Goal: Task Accomplishment & Management: Use online tool/utility

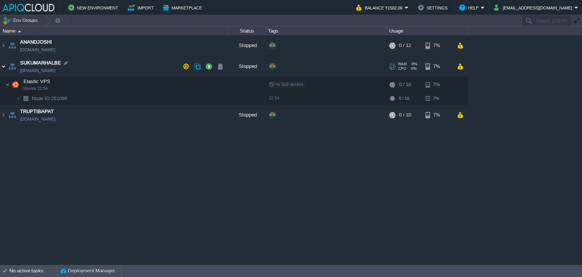
click at [2, 66] on img at bounding box center [3, 66] width 6 height 20
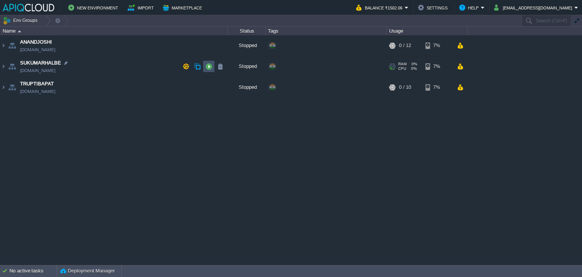
click at [210, 69] on button "button" at bounding box center [208, 66] width 7 height 7
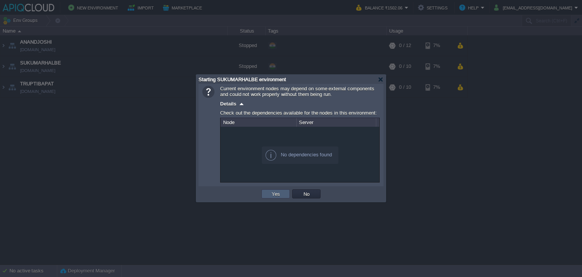
drag, startPoint x: 277, startPoint y: 191, endPoint x: 271, endPoint y: 187, distance: 7.3
click at [277, 191] on button "Yes" at bounding box center [275, 193] width 13 height 7
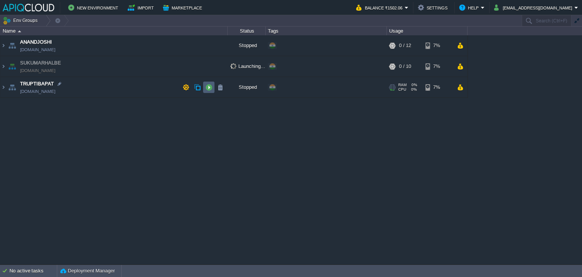
click at [210, 88] on button "button" at bounding box center [208, 87] width 7 height 7
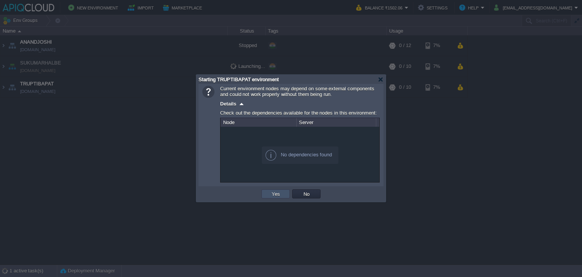
click at [277, 194] on button "Yes" at bounding box center [275, 193] width 13 height 7
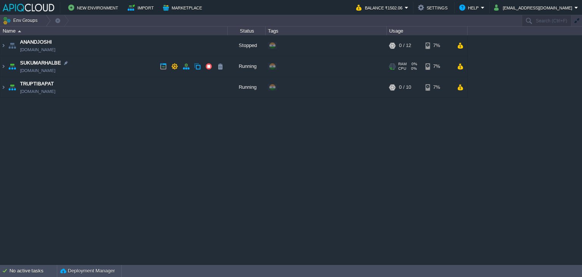
click at [133, 67] on td "SUKUMARHALBE [DOMAIN_NAME]" at bounding box center [113, 66] width 227 height 21
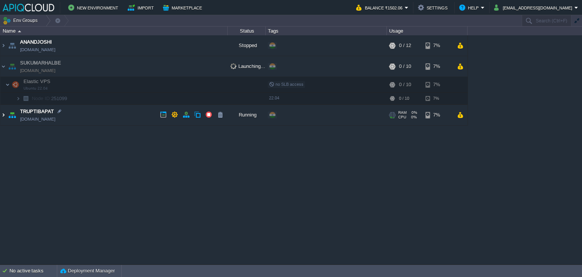
click at [5, 117] on img at bounding box center [3, 115] width 6 height 20
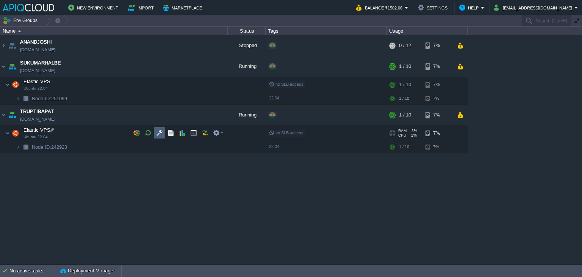
click at [154, 133] on td at bounding box center [159, 132] width 11 height 11
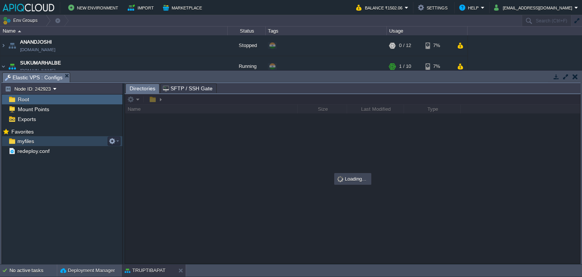
click at [24, 144] on div "myfiles" at bounding box center [62, 141] width 121 height 10
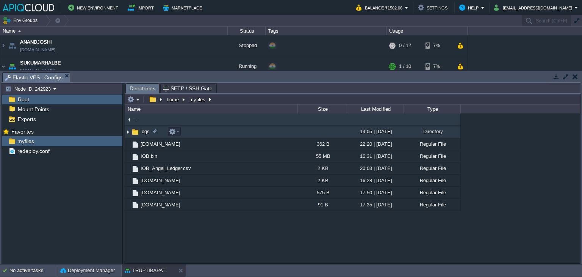
click at [128, 131] on img at bounding box center [128, 132] width 6 height 12
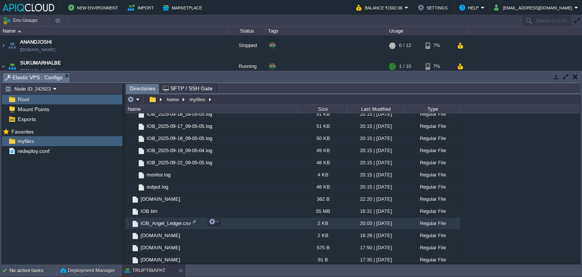
scroll to position [188, 0]
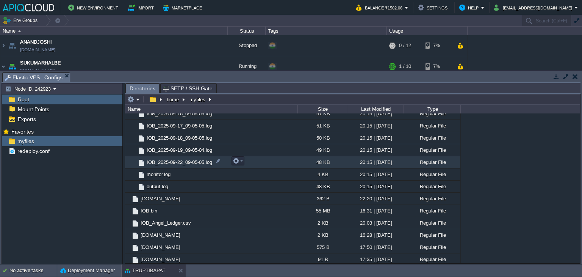
click at [183, 160] on span "IOB_2025-09-22_09-05-05.log" at bounding box center [180, 162] width 68 height 6
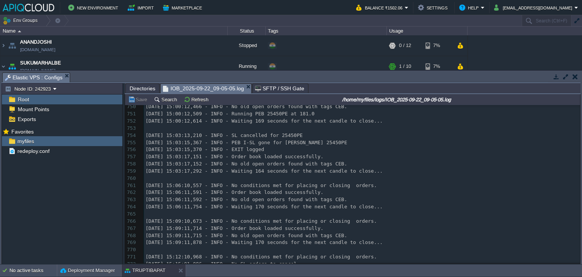
scroll to position [0, 0]
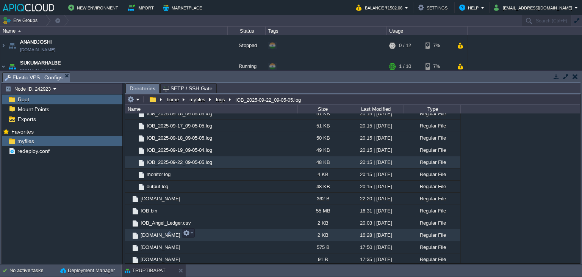
click at [152, 233] on span "[DOMAIN_NAME]" at bounding box center [160, 235] width 42 height 6
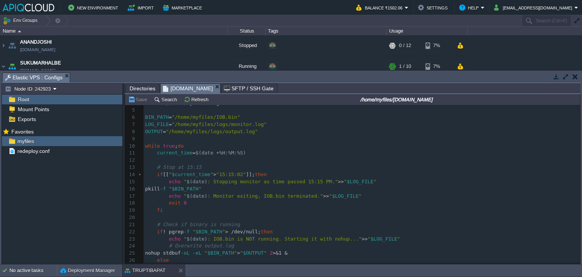
scroll to position [38, 0]
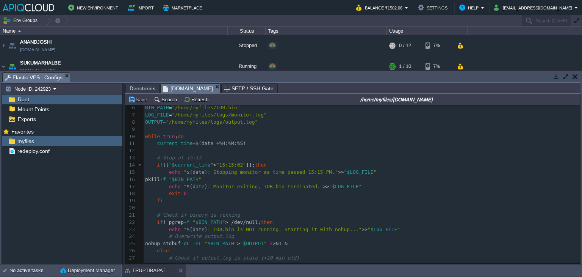
click at [574, 76] on button "button" at bounding box center [575, 76] width 5 height 7
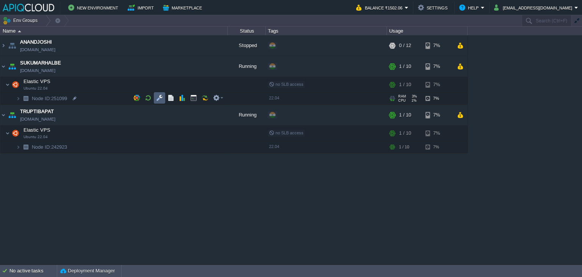
click at [159, 93] on td at bounding box center [159, 97] width 11 height 11
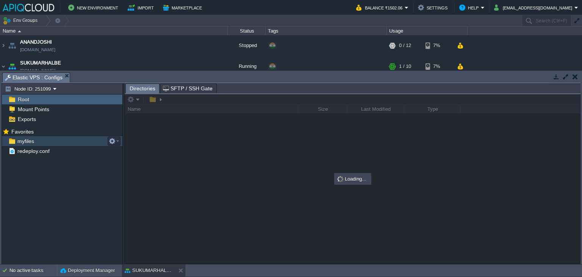
click at [23, 143] on span "myfiles" at bounding box center [25, 141] width 19 height 7
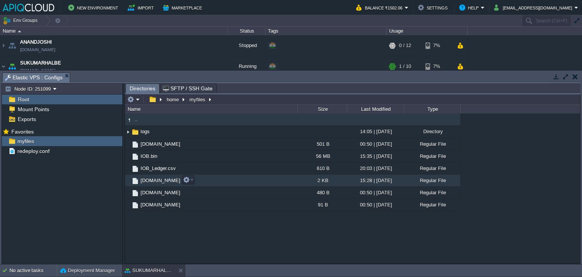
click at [153, 180] on span "[DOMAIN_NAME]" at bounding box center [160, 180] width 42 height 6
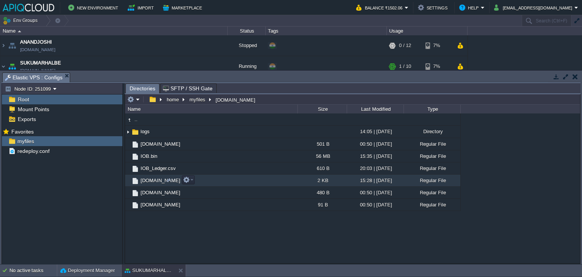
click at [153, 180] on span "[DOMAIN_NAME]" at bounding box center [160, 180] width 42 height 6
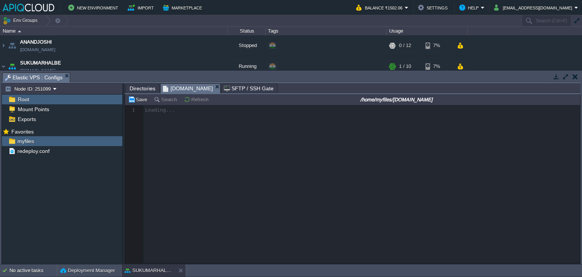
scroll to position [2, 0]
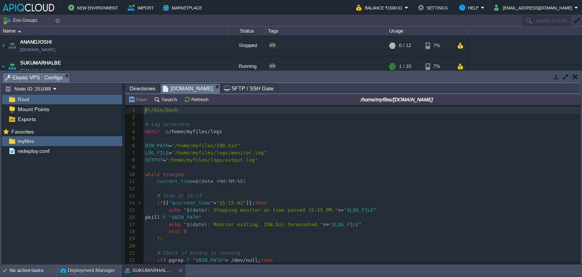
type textarea "-"
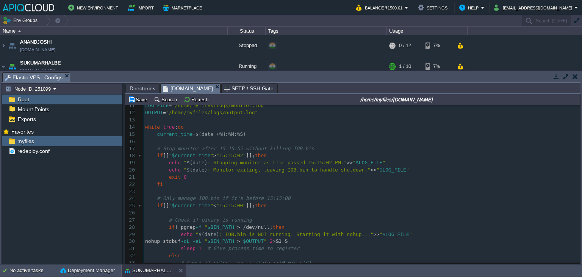
scroll to position [114, 0]
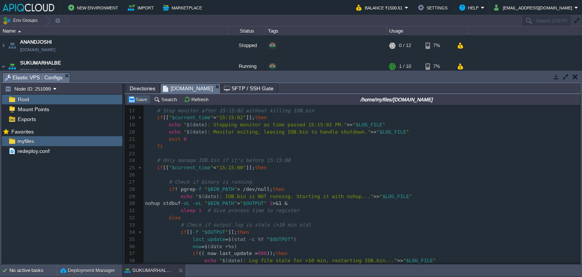
click at [139, 98] on button "Save" at bounding box center [138, 99] width 21 height 7
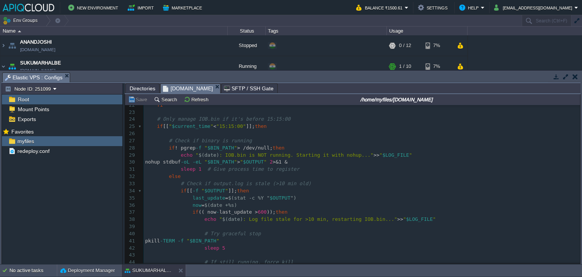
scroll to position [227, 0]
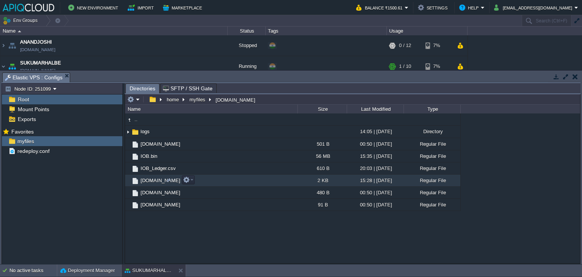
click at [152, 179] on span "[DOMAIN_NAME]" at bounding box center [160, 180] width 42 height 6
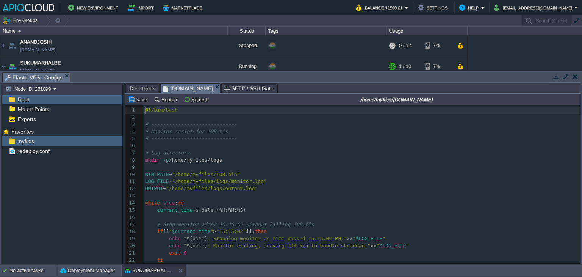
scroll to position [2, 0]
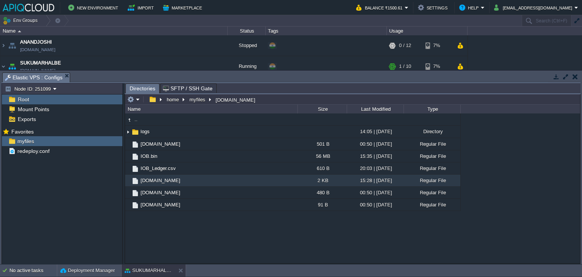
click at [573, 77] on button "button" at bounding box center [575, 76] width 5 height 7
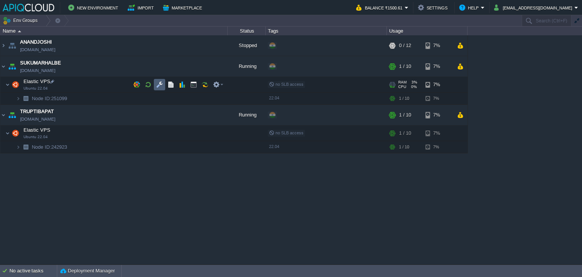
click at [158, 85] on button "button" at bounding box center [159, 84] width 7 height 7
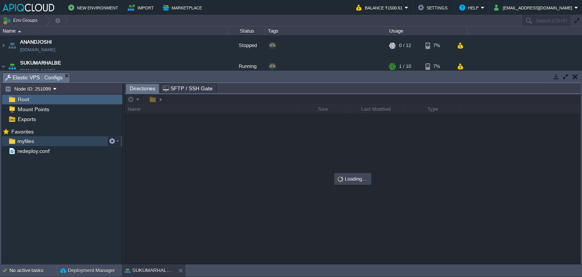
click at [23, 143] on span "myfiles" at bounding box center [25, 141] width 19 height 7
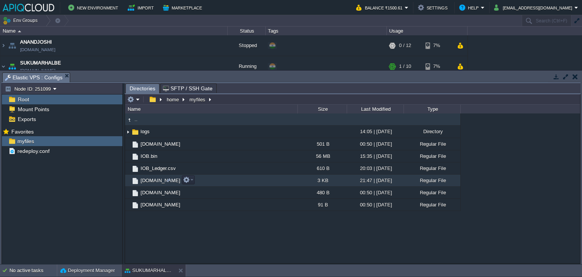
click at [147, 181] on span "[DOMAIN_NAME]" at bounding box center [160, 180] width 42 height 6
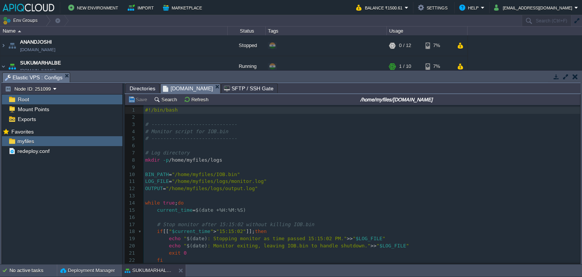
click at [573, 76] on button "button" at bounding box center [575, 76] width 5 height 7
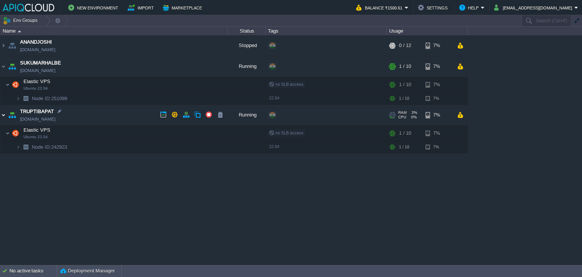
click at [3, 116] on img at bounding box center [3, 115] width 6 height 20
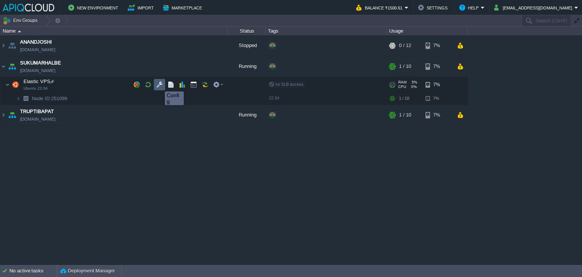
click at [158, 84] on button "button" at bounding box center [159, 84] width 7 height 7
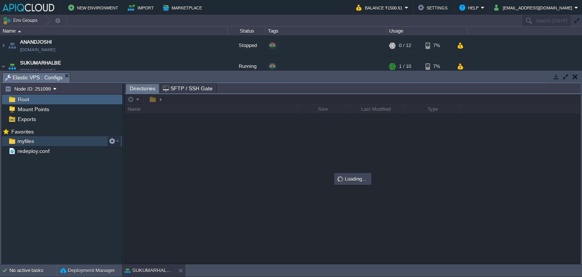
click at [25, 141] on span "myfiles" at bounding box center [25, 141] width 19 height 7
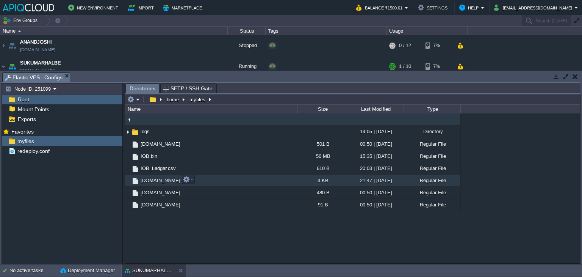
click at [149, 177] on span "[DOMAIN_NAME]" at bounding box center [160, 180] width 42 height 6
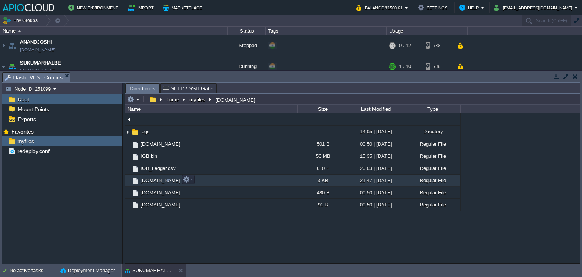
click at [149, 177] on span "[DOMAIN_NAME]" at bounding box center [160, 180] width 42 height 6
click at [574, 75] on button "button" at bounding box center [575, 76] width 5 height 7
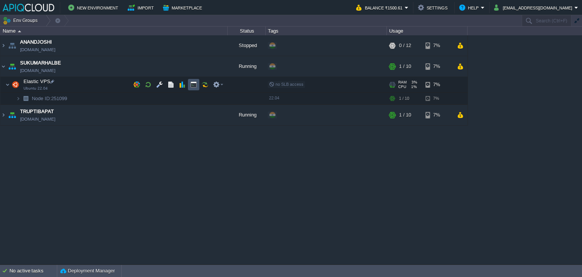
click at [194, 88] on button "button" at bounding box center [193, 84] width 7 height 7
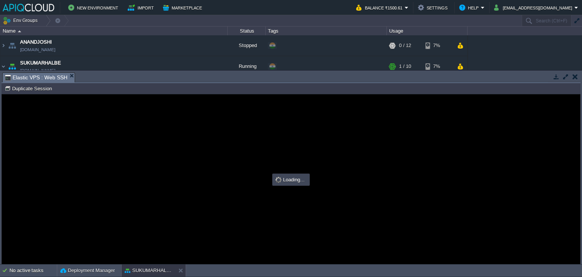
scroll to position [0, 0]
type input "#000000"
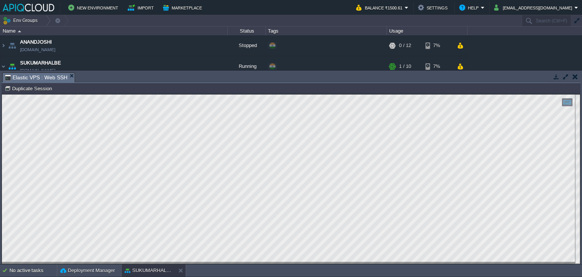
click at [573, 77] on button "button" at bounding box center [575, 76] width 5 height 7
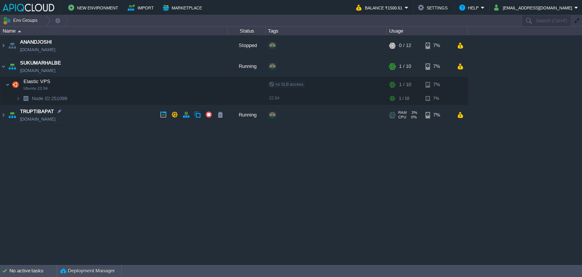
click at [122, 115] on td "TRUPTIBAPAT [DOMAIN_NAME]" at bounding box center [113, 115] width 227 height 21
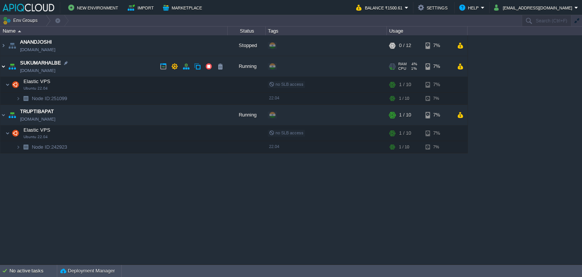
click at [3, 67] on img at bounding box center [3, 66] width 6 height 20
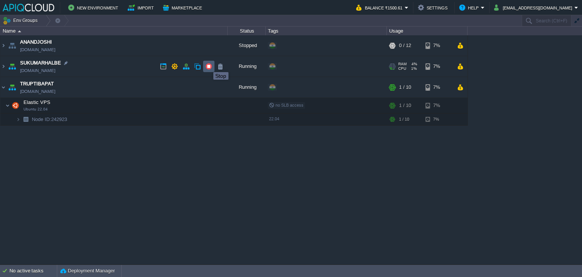
click at [208, 65] on button "button" at bounding box center [208, 66] width 7 height 7
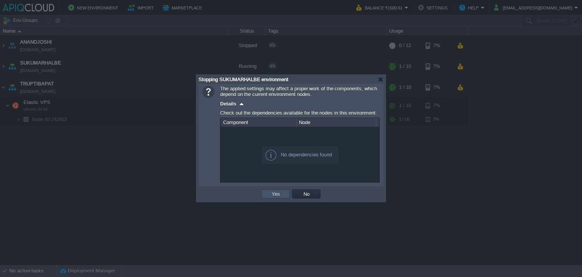
click at [272, 192] on button "Yes" at bounding box center [275, 193] width 13 height 7
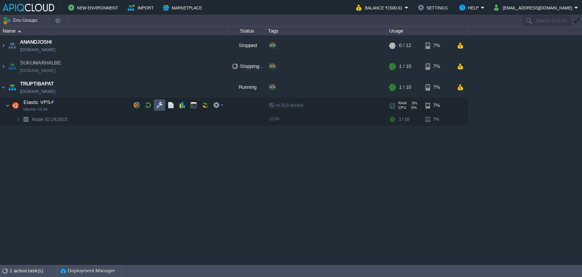
click at [162, 104] on button "button" at bounding box center [159, 105] width 7 height 7
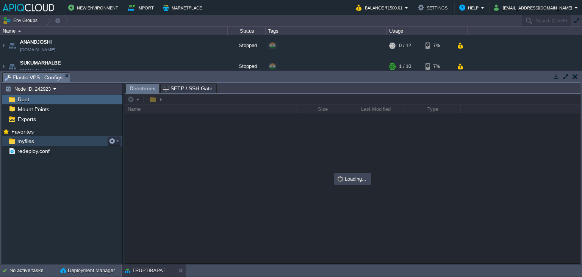
click at [27, 141] on span "myfiles" at bounding box center [25, 141] width 19 height 7
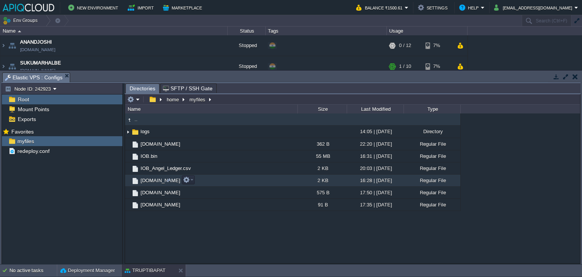
click at [150, 180] on span "[DOMAIN_NAME]" at bounding box center [160, 180] width 42 height 6
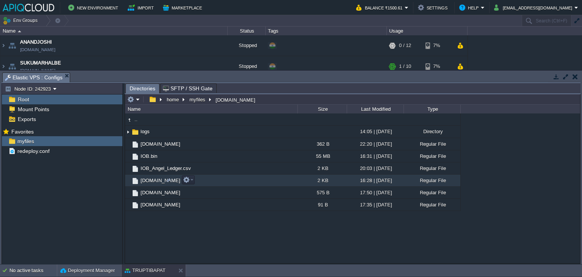
click at [150, 180] on span "[DOMAIN_NAME]" at bounding box center [160, 180] width 42 height 6
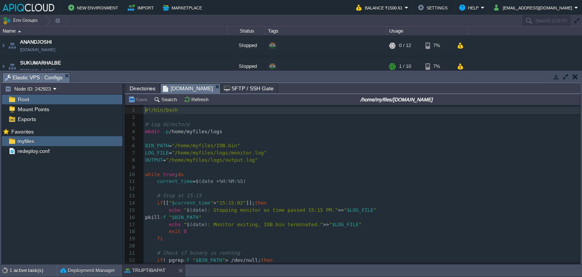
scroll to position [2, 0]
click at [576, 75] on button "button" at bounding box center [575, 76] width 5 height 7
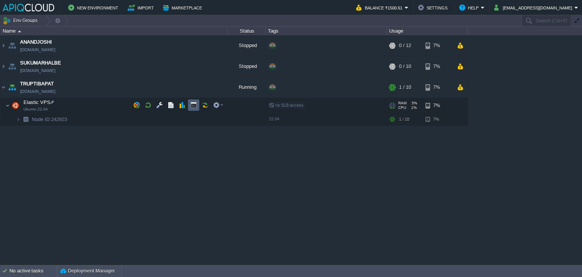
click at [197, 102] on td at bounding box center [193, 104] width 11 height 11
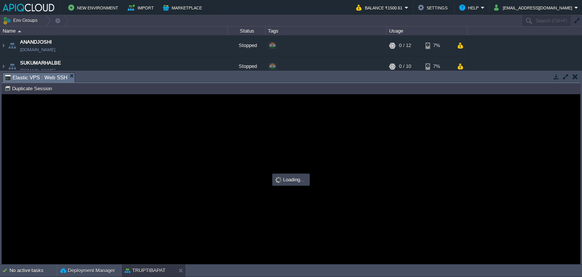
scroll to position [0, 0]
type input "#000000"
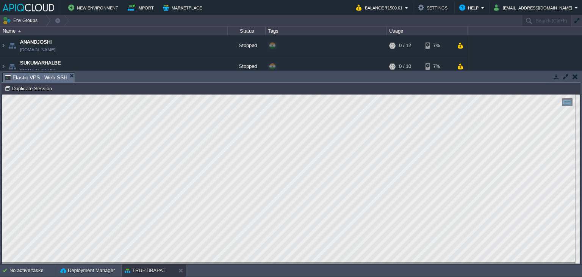
click at [573, 78] on button "button" at bounding box center [575, 76] width 5 height 7
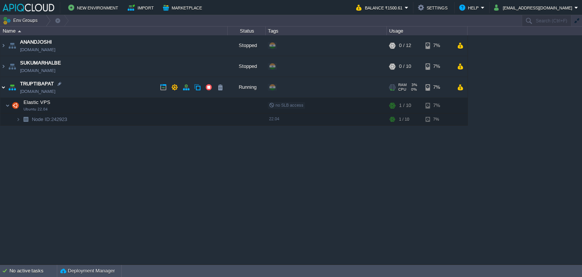
click at [2, 86] on img at bounding box center [3, 87] width 6 height 20
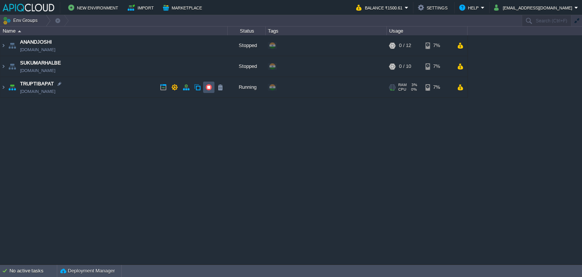
click at [209, 86] on button "button" at bounding box center [208, 87] width 7 height 7
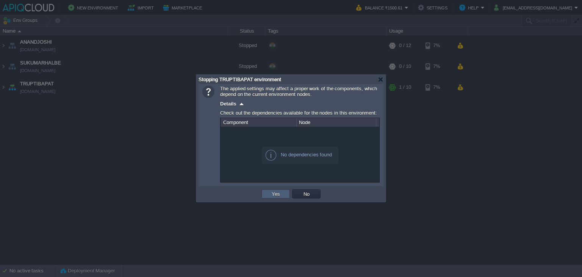
click at [269, 194] on td "Yes" at bounding box center [276, 193] width 28 height 9
